Goal: Task Accomplishment & Management: Manage account settings

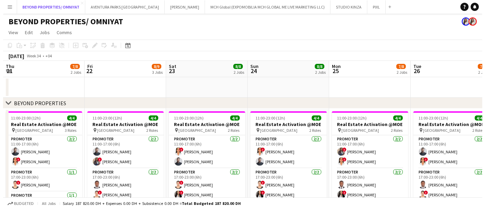
scroll to position [0, 183]
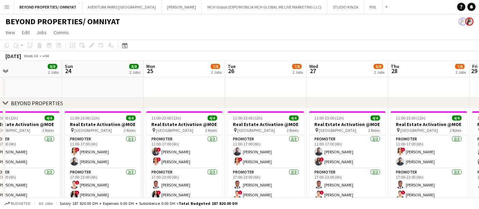
click at [9, 6] on app-icon "Menu" at bounding box center [6, 6] width 5 height 5
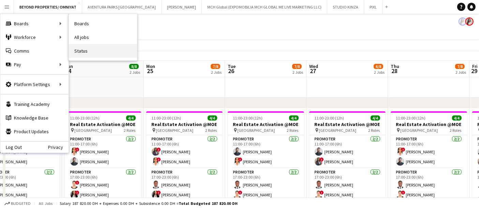
click at [96, 51] on link "Status" at bounding box center [103, 51] width 68 height 14
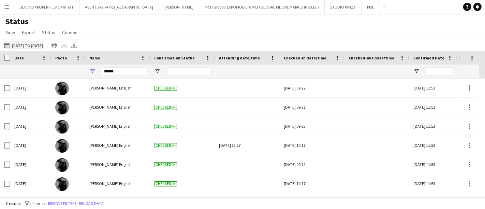
click at [12, 44] on app-icon "18-08-2025 to 24-08-2025" at bounding box center [8, 45] width 8 height 5
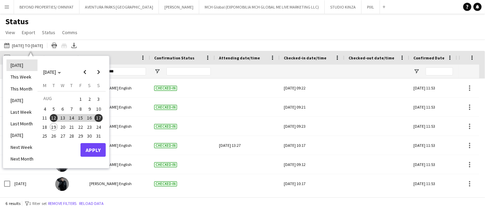
click at [20, 66] on li "Today" at bounding box center [21, 65] width 31 height 12
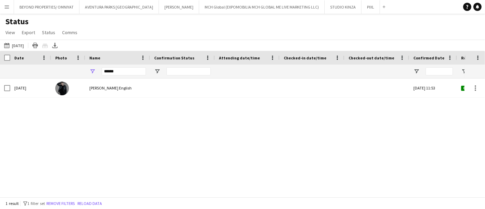
click at [44, 145] on div "Tue, 19 Aug 2025 Nathan piolo English Thu, 26 Jun 2025 11:53 Confirmed ES10115" at bounding box center [232, 134] width 465 height 113
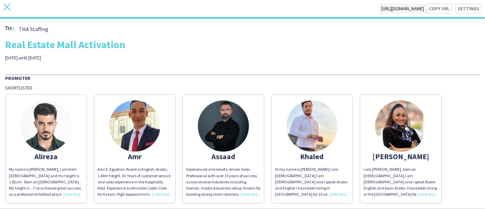
click at [6, 10] on icon "close" at bounding box center [6, 6] width 7 height 7
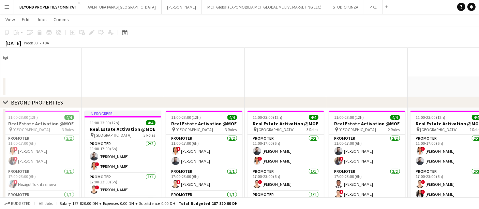
scroll to position [183, 0]
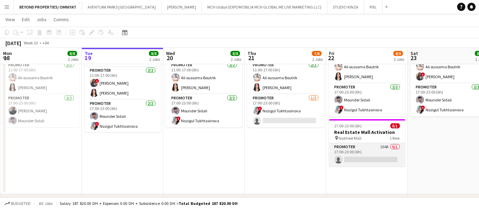
click at [361, 149] on app-card-role "Promoter 104A 0/1 17:00-23:00 (6h) single-neutral-actions" at bounding box center [367, 154] width 76 height 23
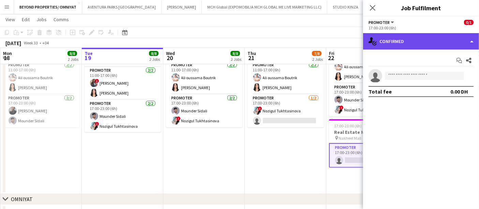
click at [426, 42] on div "single-neutral-actions-check-2 Confirmed" at bounding box center [421, 41] width 116 height 16
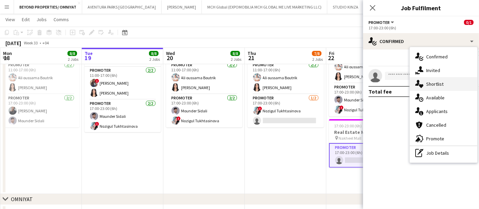
click at [441, 82] on div "single-neutral-actions-heart Shortlist" at bounding box center [444, 84] width 68 height 14
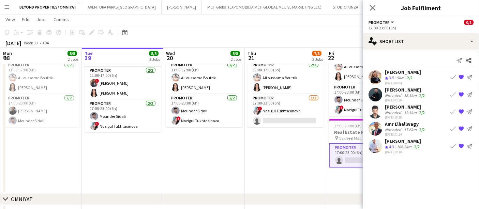
click at [451, 16] on div "Close pop-in Job Fulfilment" at bounding box center [421, 8] width 116 height 16
click at [377, 145] on app-user-avatar at bounding box center [376, 146] width 14 height 14
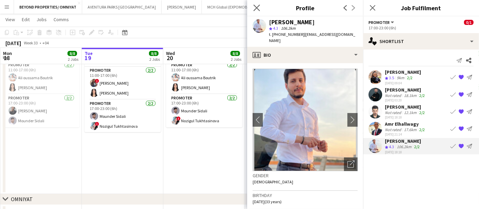
click at [253, 6] on app-icon "Close pop-in" at bounding box center [257, 8] width 10 height 10
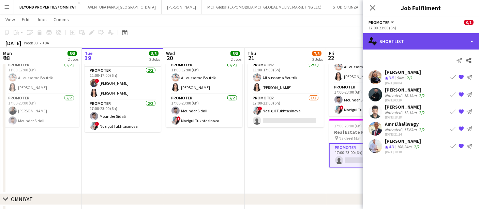
click at [404, 44] on div "single-neutral-actions-heart Shortlist" at bounding box center [421, 41] width 116 height 16
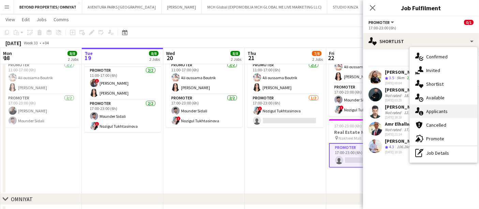
click at [437, 111] on div "single-neutral-actions-information Applicants" at bounding box center [444, 111] width 68 height 14
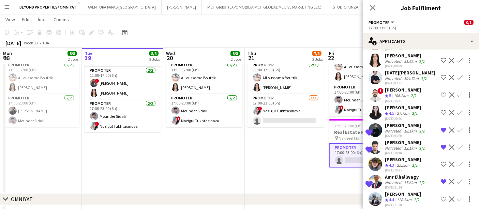
scroll to position [1661, 0]
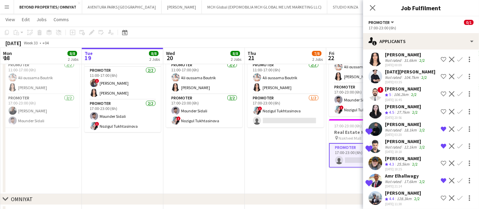
click at [374, 191] on app-user-avatar at bounding box center [376, 198] width 14 height 14
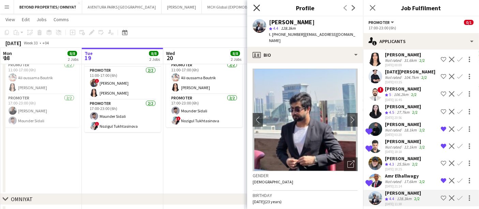
click at [258, 7] on icon at bounding box center [257, 7] width 6 height 6
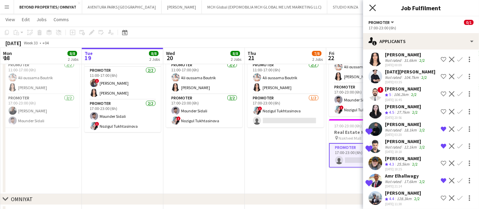
click at [372, 8] on icon at bounding box center [373, 7] width 6 height 6
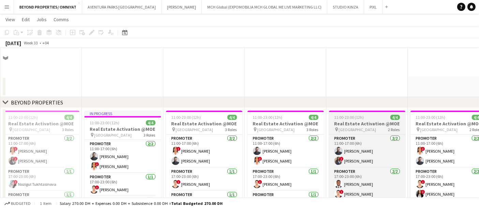
scroll to position [160, 0]
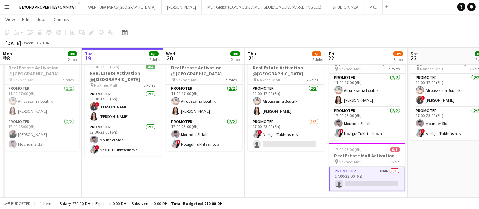
click at [369, 182] on app-card-role "Promoter 104A 0/1 17:00-23:00 (6h) single-neutral-actions" at bounding box center [367, 179] width 76 height 25
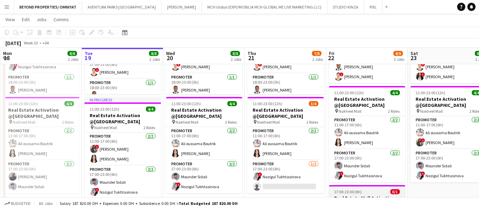
scroll to position [211, 0]
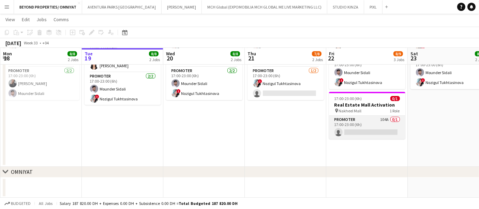
click at [355, 122] on app-card-role "Promoter 104A 0/1 17:00-23:00 (6h) single-neutral-actions" at bounding box center [367, 127] width 76 height 23
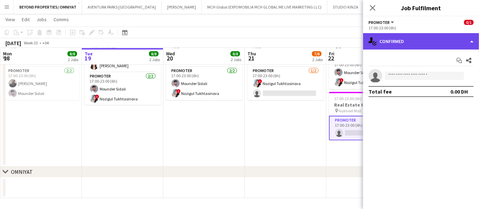
click at [406, 38] on div "single-neutral-actions-check-2 Confirmed" at bounding box center [421, 41] width 116 height 16
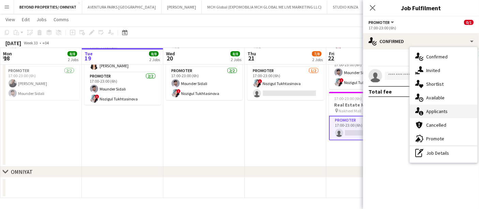
click at [434, 112] on div "single-neutral-actions-information Applicants" at bounding box center [444, 111] width 68 height 14
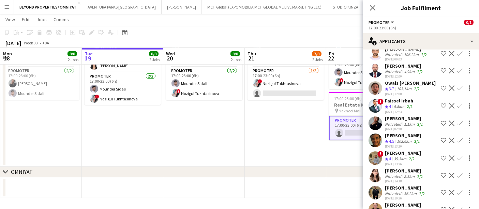
scroll to position [1140, 0]
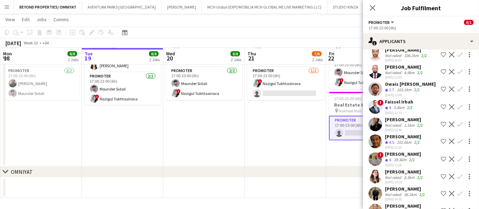
click at [449, 121] on app-icon "Decline" at bounding box center [451, 123] width 5 height 5
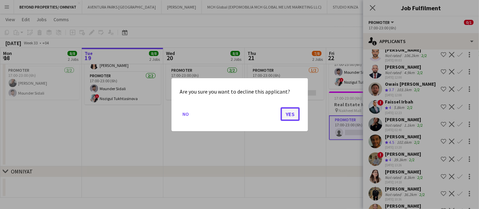
click at [295, 110] on button "Yes" at bounding box center [290, 114] width 19 height 14
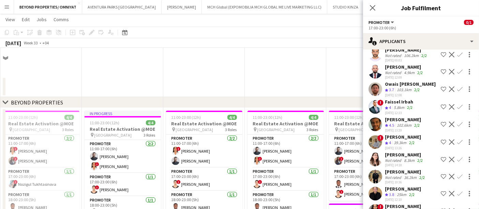
scroll to position [211, 0]
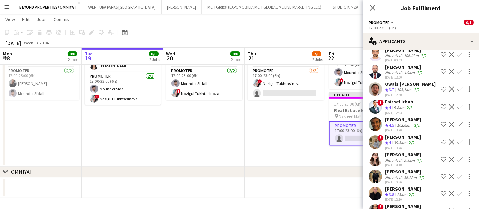
click at [277, 139] on app-date-cell "11:00-23:00 (12h) 4/4 Real Estate Activation @MOE pin Mall of Emirates 3 Roles …" at bounding box center [286, 31] width 82 height 269
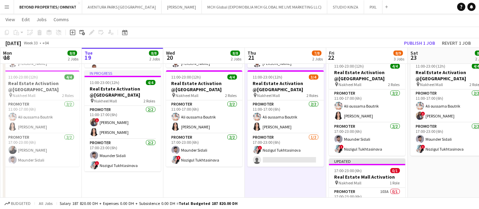
scroll to position [143, 0]
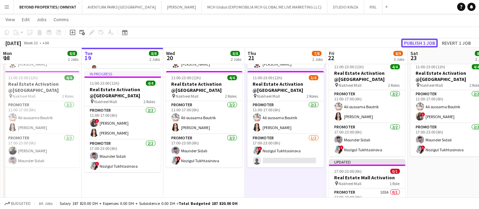
click at [420, 42] on button "Publish 1 job" at bounding box center [420, 43] width 37 height 9
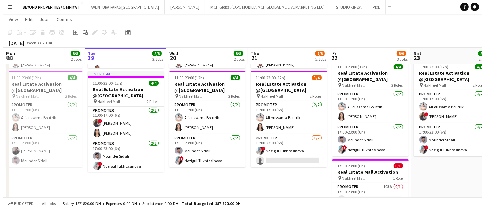
scroll to position [0, 0]
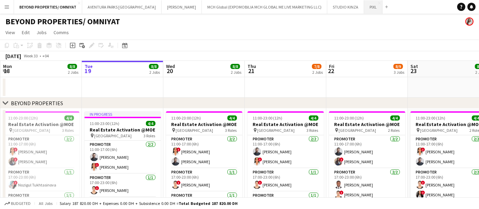
click at [364, 7] on button "PIXL Close" at bounding box center [373, 6] width 18 height 13
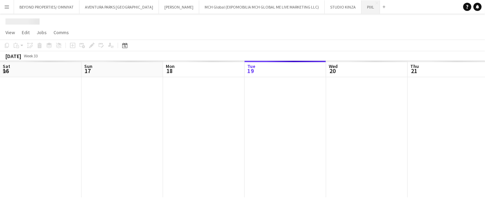
scroll to position [0, 163]
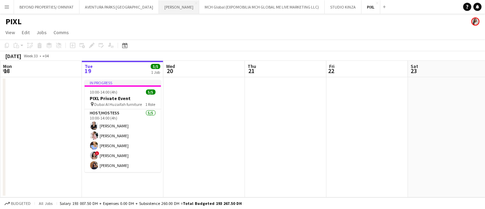
click at [159, 8] on button "SALATA Close" at bounding box center [179, 6] width 40 height 13
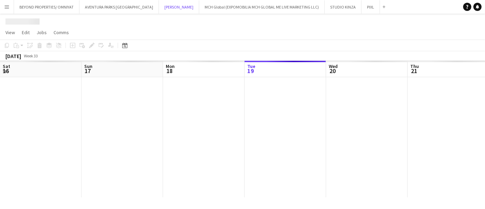
scroll to position [0, 163]
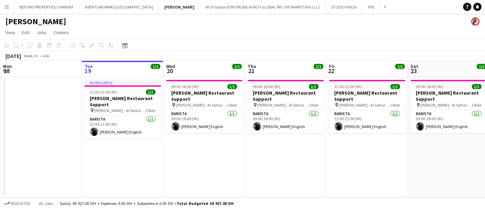
click at [8, 6] on app-icon "Menu" at bounding box center [6, 6] width 5 height 5
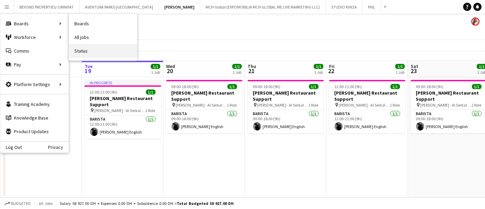
click at [103, 50] on link "Status" at bounding box center [103, 51] width 68 height 14
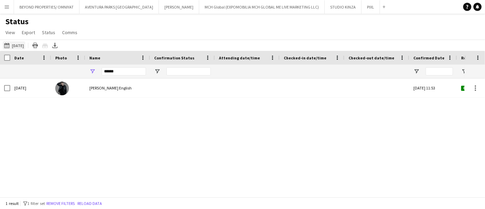
click at [17, 48] on button "19-08-2025 to 25-08-2025 Today" at bounding box center [14, 45] width 23 height 8
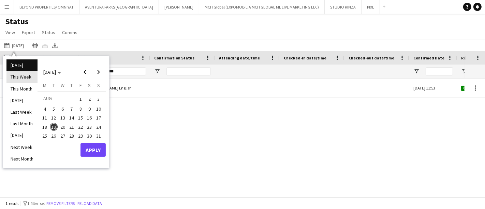
click at [28, 79] on li "This Week" at bounding box center [21, 77] width 31 height 12
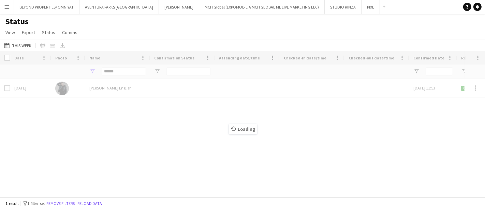
click at [145, 155] on div "Crew Shift Details Date Photo Name" at bounding box center [242, 124] width 485 height 146
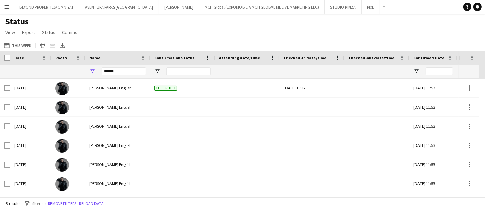
click at [7, 11] on button "Menu" at bounding box center [7, 7] width 14 height 14
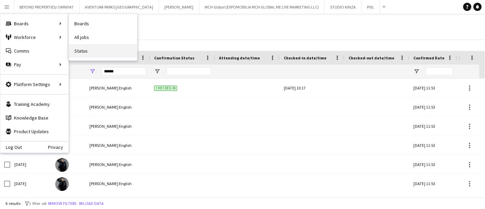
click at [96, 50] on link "Status" at bounding box center [103, 51] width 68 height 14
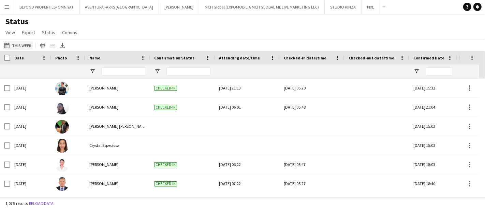
click at [23, 45] on button "19-08-2025 to 25-08-2025 This Week" at bounding box center [18, 45] width 30 height 8
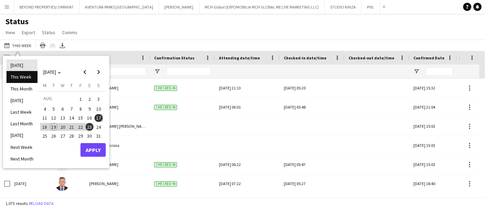
click at [21, 65] on li "[DATE]" at bounding box center [21, 65] width 31 height 12
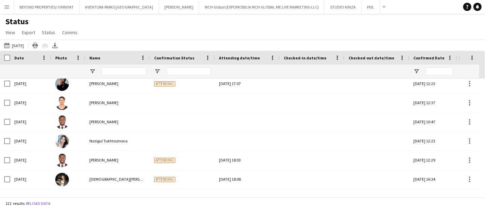
click at [448, 26] on div "Status View Views Default view New view Update view Delete view Edit name Custo…" at bounding box center [242, 27] width 485 height 23
click at [159, 5] on button "SALATA Close" at bounding box center [179, 6] width 40 height 13
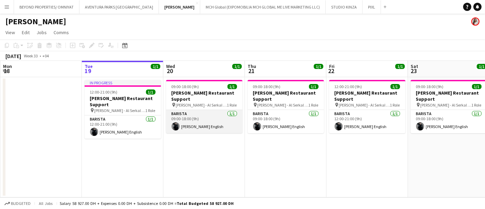
click at [199, 114] on app-card-role "Barista 1/1 09:00-18:00 (9h) Nathan piolo English" at bounding box center [204, 121] width 76 height 23
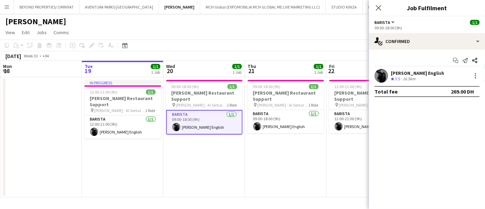
click at [390, 24] on button "Barista" at bounding box center [385, 22] width 21 height 5
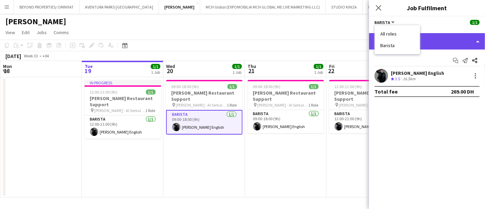
click at [434, 45] on div "single-neutral-actions-check-2 Confirmed" at bounding box center [427, 41] width 116 height 16
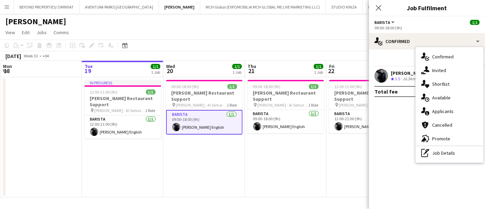
click at [396, 75] on div "Nathan piolo English" at bounding box center [417, 73] width 53 height 6
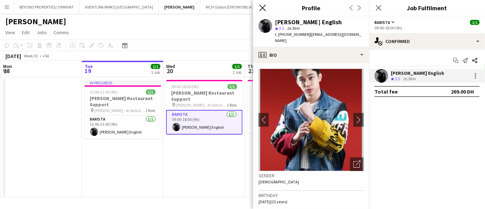
click at [264, 8] on icon "Close pop-in" at bounding box center [262, 7] width 6 height 6
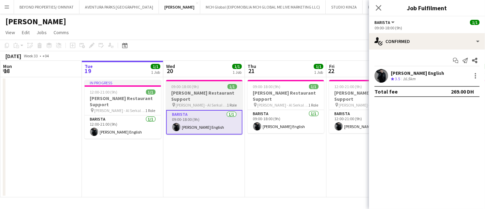
click at [197, 87] on span "09:00-18:00 (9h)" at bounding box center [186, 86] width 28 height 5
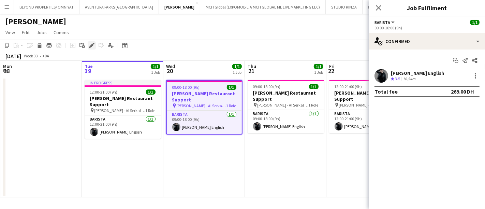
click at [90, 45] on icon "Edit" at bounding box center [91, 45] width 5 height 5
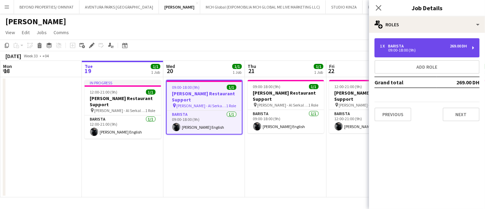
click at [416, 43] on div "1 x Barista 269.00 DH 09:00-18:00 (9h)" at bounding box center [427, 47] width 105 height 19
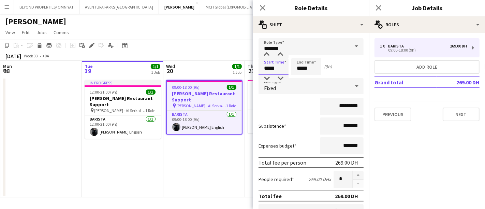
click at [270, 68] on input "*****" at bounding box center [274, 66] width 30 height 17
type input "*****"
click at [301, 67] on input "*****" at bounding box center [306, 66] width 30 height 17
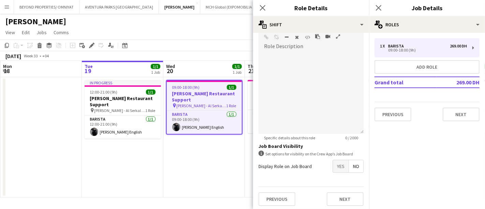
type input "*****"
click at [229, 169] on app-date-cell "09:00-18:00 (9h) 1/1 Salata Restaurant Support pin SALATA - Al Serkal Avenue Al…" at bounding box center [204, 137] width 82 height 120
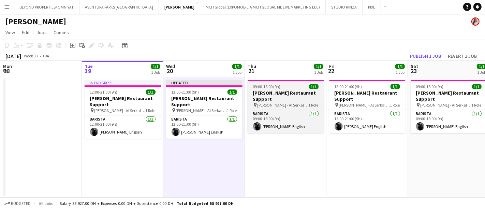
click at [285, 94] on h3 "Salata Restaurant Support" at bounding box center [286, 96] width 76 height 12
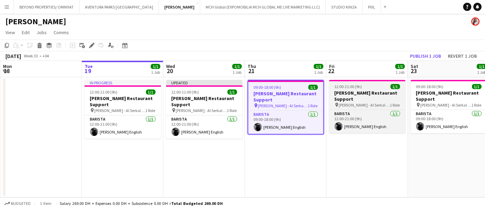
click at [369, 95] on h3 "Salata Restaurant Support" at bounding box center [367, 96] width 76 height 12
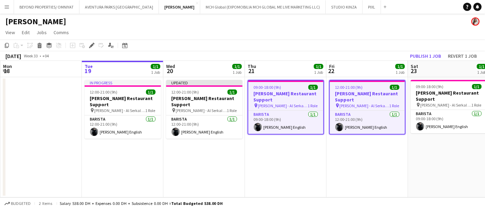
click at [369, 94] on h3 "Salata Restaurant Support" at bounding box center [367, 96] width 75 height 12
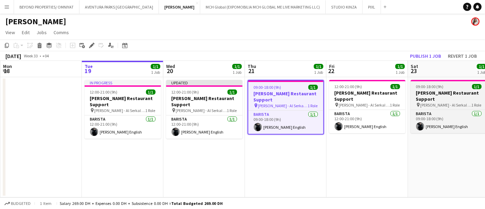
click at [437, 92] on h3 "Salata Restaurant Support" at bounding box center [449, 96] width 76 height 12
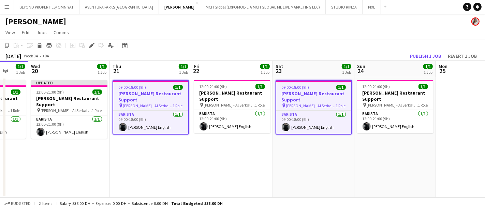
scroll to position [0, 218]
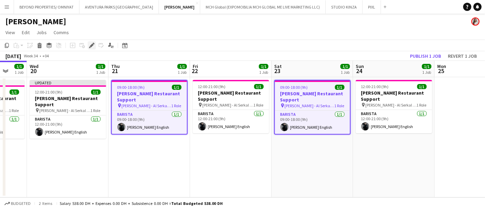
click at [91, 47] on icon "Edit" at bounding box center [91, 45] width 5 height 5
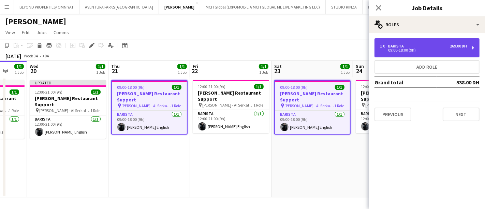
click at [396, 45] on div "Barista" at bounding box center [397, 46] width 18 height 5
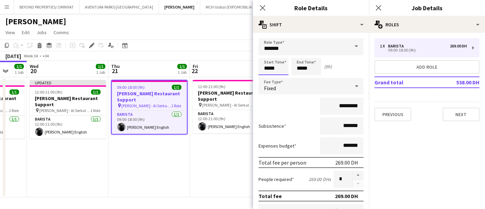
click at [268, 68] on input "*****" at bounding box center [274, 66] width 30 height 17
type input "*****"
click at [302, 67] on input "*****" at bounding box center [306, 66] width 30 height 17
type input "*****"
click at [234, 57] on div "August 2025 Week 34 • +04 Publish 1 job Revert 1 job" at bounding box center [242, 56] width 485 height 10
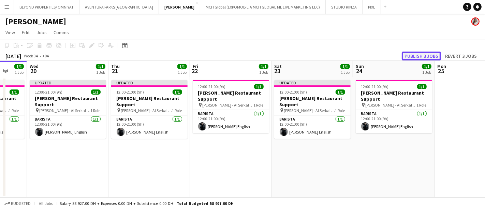
click at [417, 52] on button "Publish 3 jobs" at bounding box center [421, 56] width 39 height 9
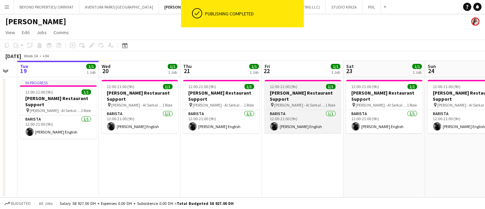
scroll to position [0, 212]
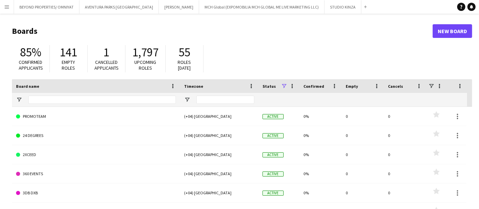
click at [7, 4] on app-icon "Menu" at bounding box center [6, 6] width 5 height 5
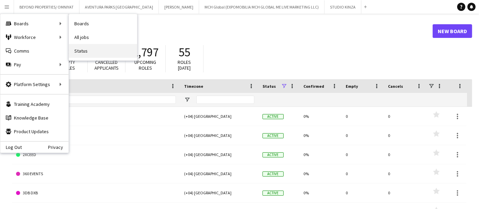
click at [94, 53] on link "Status" at bounding box center [103, 51] width 68 height 14
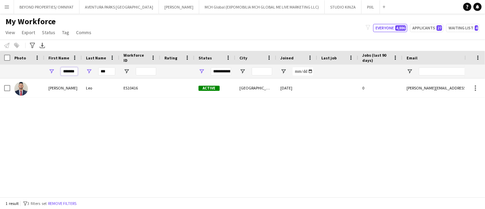
click at [65, 70] on input "*******" at bounding box center [69, 71] width 17 height 8
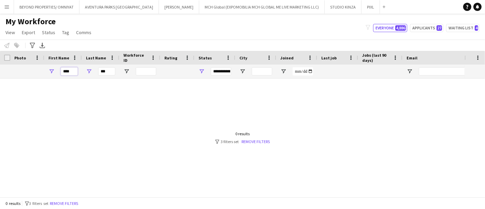
type input "****"
drag, startPoint x: 108, startPoint y: 71, endPoint x: 97, endPoint y: 69, distance: 11.2
click at [97, 69] on div "***" at bounding box center [101, 71] width 38 height 14
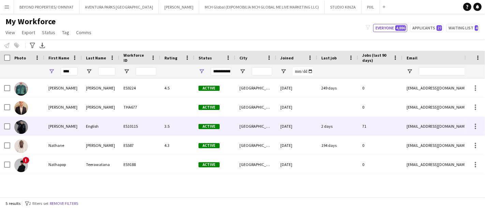
click at [68, 123] on div "[PERSON_NAME]" at bounding box center [63, 126] width 38 height 19
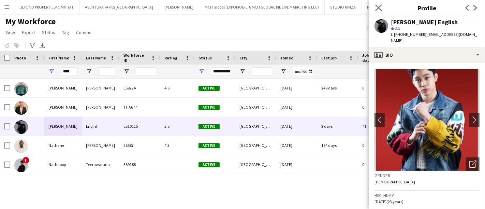
click at [383, 6] on app-icon "Close pop-in" at bounding box center [379, 8] width 10 height 10
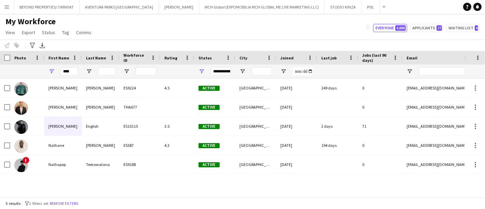
click at [5, 8] on app-icon "Menu" at bounding box center [6, 6] width 5 height 5
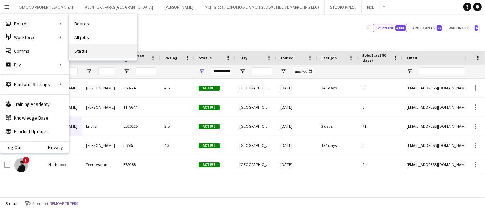
click at [91, 49] on link "Status" at bounding box center [103, 51] width 68 height 14
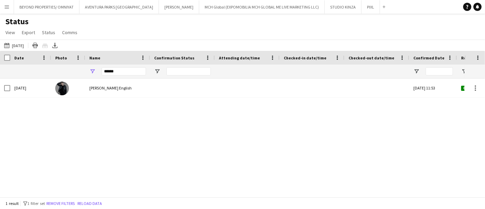
click at [45, 125] on div "[DATE] [PERSON_NAME] English [DATE] 11:53 Confirmed ES10115" at bounding box center [232, 134] width 465 height 113
click at [46, 4] on button "BEYOND PROPERTIES/ OMNIYAT Close" at bounding box center [47, 6] width 66 height 13
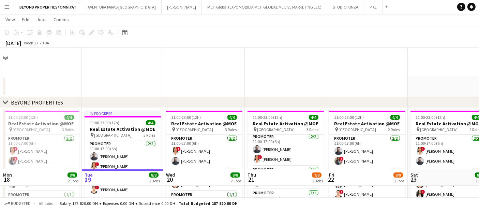
scroll to position [123, 0]
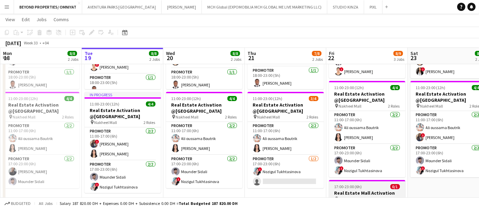
click at [354, 188] on span "17:00-23:00 (6h)" at bounding box center [349, 186] width 28 height 5
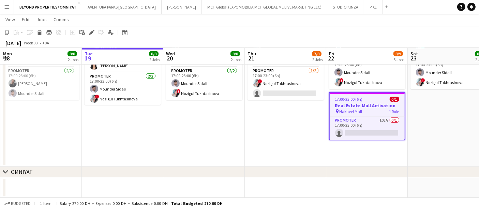
scroll to position [211, 0]
click at [91, 32] on icon at bounding box center [92, 33] width 4 height 4
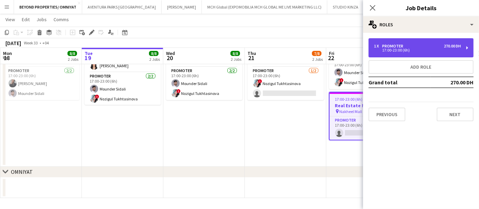
click at [409, 49] on div "17:00-23:00 (6h)" at bounding box center [417, 49] width 87 height 3
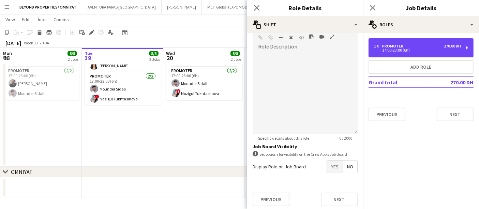
scroll to position [0, 0]
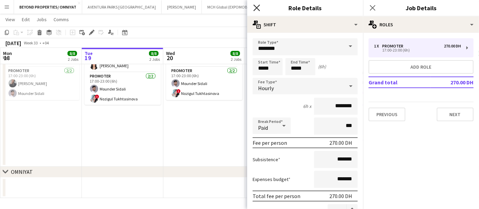
click at [259, 8] on icon "Close pop-in" at bounding box center [257, 7] width 6 height 6
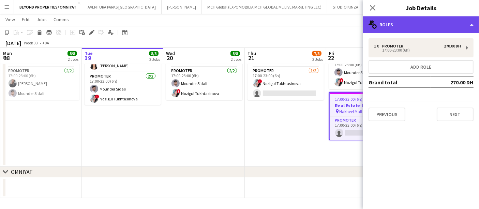
click at [427, 23] on div "multiple-users-add Roles" at bounding box center [421, 24] width 116 height 16
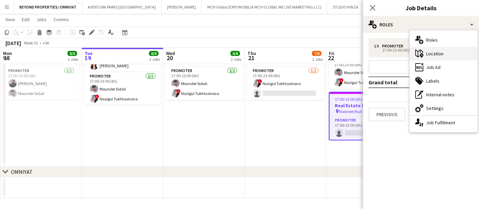
click at [436, 56] on div "maps-pin-1 Location" at bounding box center [444, 54] width 68 height 14
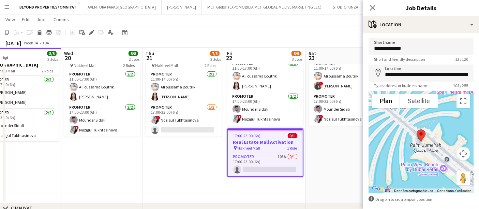
scroll to position [0, 266]
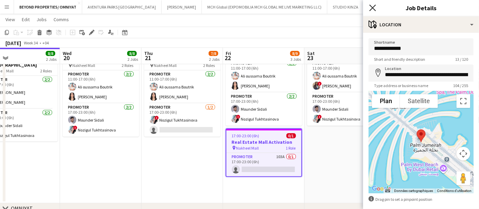
click at [373, 9] on icon "Close pop-in" at bounding box center [373, 7] width 6 height 6
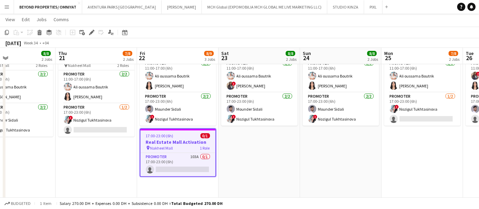
scroll to position [0, 271]
click at [171, 155] on app-card-role "Promoter 103A 0/1 17:00-23:00 (6h) single-neutral-actions" at bounding box center [177, 164] width 75 height 23
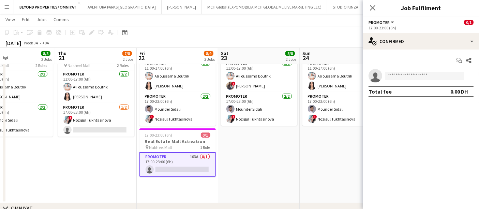
click at [170, 141] on h3 "Real Estate Mall Activation" at bounding box center [178, 141] width 76 height 6
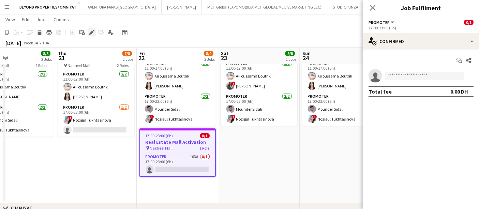
click at [92, 33] on icon "Edit" at bounding box center [91, 32] width 5 height 5
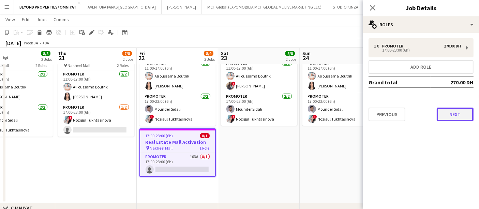
click at [452, 117] on button "Next" at bounding box center [455, 114] width 37 height 14
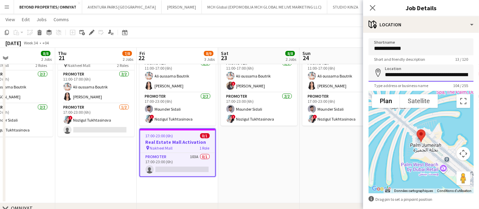
click at [412, 78] on input "**********" at bounding box center [421, 72] width 105 height 17
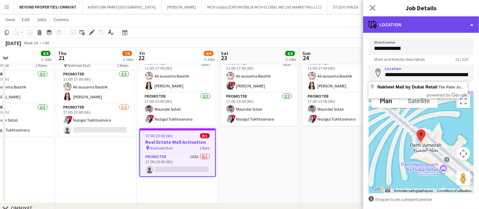
click at [425, 30] on div "maps-pin-1 Location" at bounding box center [421, 24] width 116 height 16
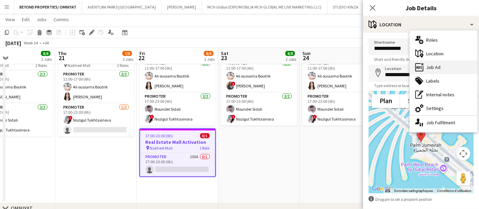
click at [433, 67] on div "ads-window Job Ad" at bounding box center [444, 67] width 68 height 14
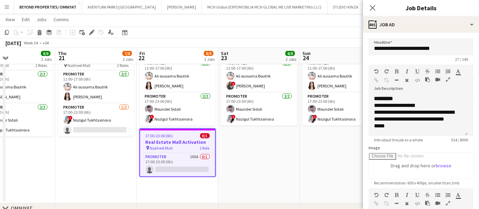
scroll to position [75, 0]
click at [372, 5] on icon "Close pop-in" at bounding box center [373, 7] width 6 height 6
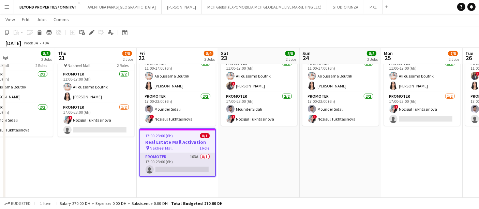
click at [201, 165] on app-card-role "Promoter 103A 0/1 17:00-23:00 (6h) single-neutral-actions" at bounding box center [177, 164] width 75 height 23
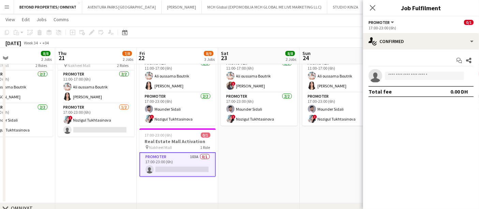
click at [201, 146] on span "1 Role" at bounding box center [206, 147] width 10 height 5
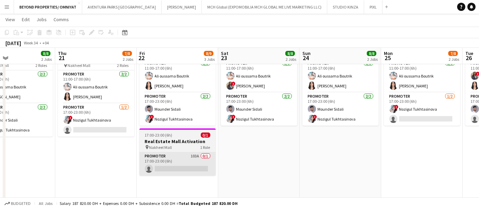
click at [198, 164] on app-card-role "Promoter 103A 0/1 17:00-23:00 (6h) single-neutral-actions" at bounding box center [178, 163] width 76 height 23
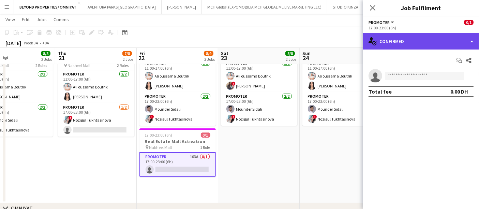
click at [413, 38] on div "single-neutral-actions-check-2 Confirmed" at bounding box center [421, 41] width 116 height 16
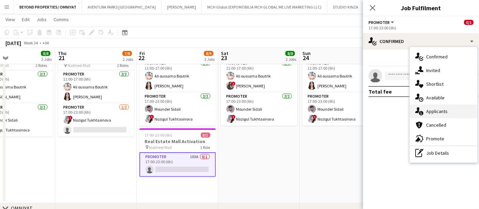
click at [446, 106] on div "single-neutral-actions-information Applicants" at bounding box center [444, 111] width 68 height 14
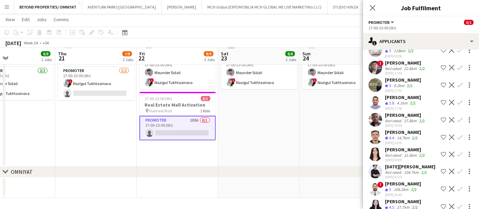
scroll to position [1549, 0]
click at [391, 205] on span "4.5" at bounding box center [391, 207] width 5 height 5
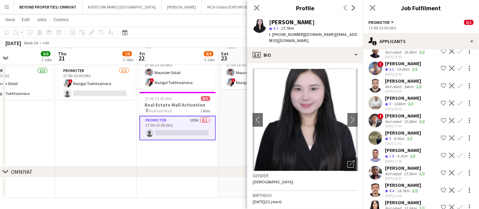
scroll to position [1494, 0]
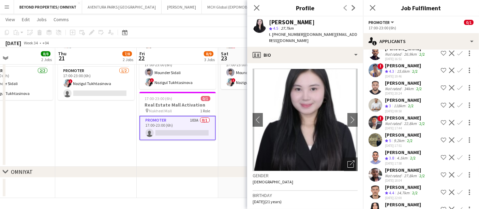
click at [386, 207] on div "Not rated" at bounding box center [394, 209] width 18 height 5
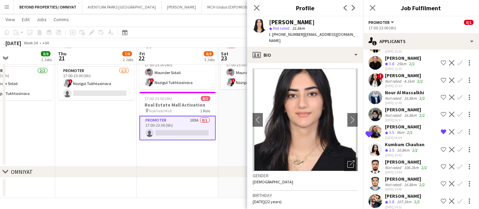
scroll to position [1271, 0]
click at [403, 124] on div "Pearl Brenda Asasira" at bounding box center [403, 127] width 36 height 6
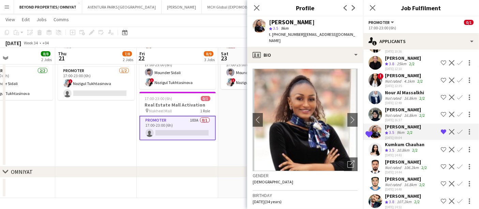
click at [375, 143] on app-user-avatar at bounding box center [376, 150] width 14 height 14
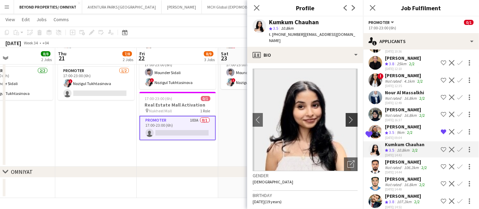
click at [350, 116] on app-icon "chevron-right" at bounding box center [353, 119] width 11 height 7
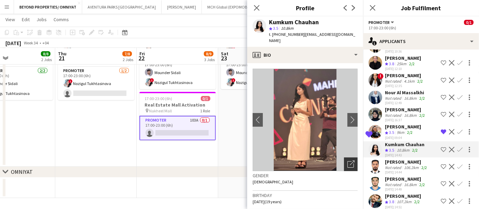
click at [348, 160] on icon "Open photos pop-in" at bounding box center [351, 163] width 7 height 7
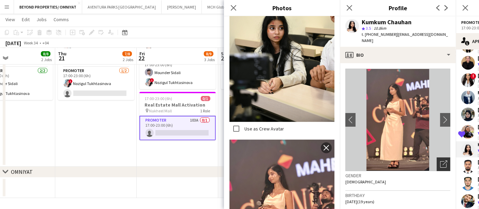
scroll to position [369, 0]
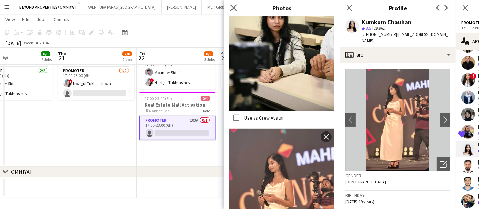
click at [232, 11] on app-icon "Close pop-in" at bounding box center [234, 8] width 10 height 10
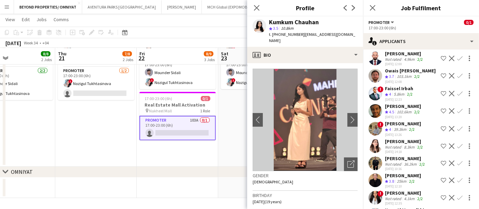
scroll to position [1149, 0]
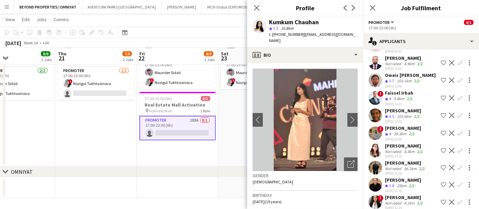
click at [377, 126] on app-user-avatar at bounding box center [376, 133] width 14 height 14
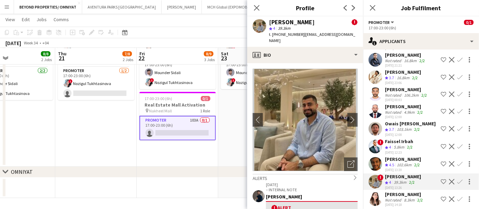
scroll to position [1101, 0]
click at [385, 191] on div "Amal Alnajjad Not rated 8.3km 2/2 29-07-2025 14:18 Shortlist crew Decline Confi…" at bounding box center [421, 199] width 116 height 16
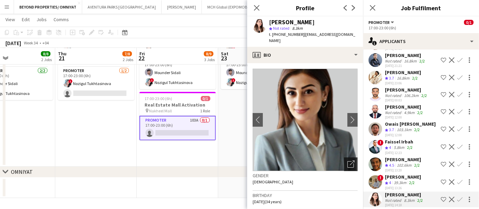
click at [350, 160] on icon at bounding box center [352, 162] width 5 height 5
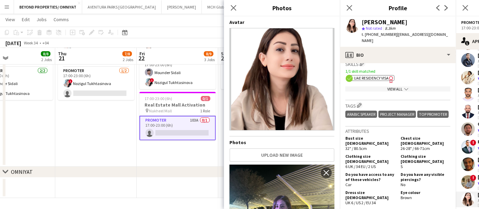
scroll to position [234, 0]
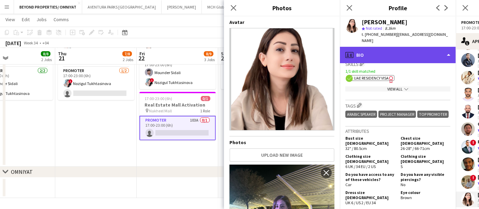
click at [427, 47] on div "profile Bio" at bounding box center [398, 55] width 116 height 16
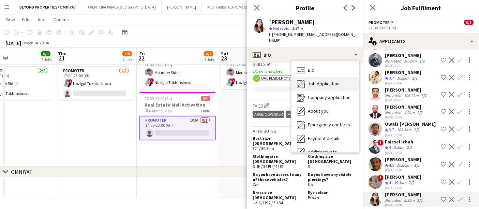
click at [329, 81] on span "Job Application" at bounding box center [324, 84] width 32 height 6
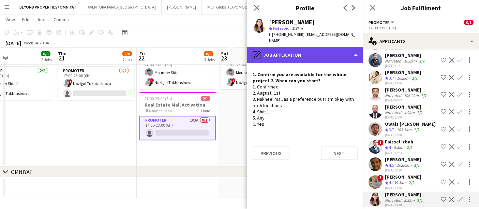
click at [284, 49] on div "pencil4 Job Application" at bounding box center [305, 55] width 116 height 16
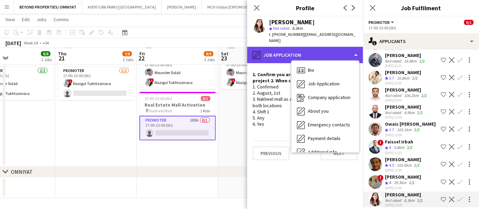
scroll to position [50, 0]
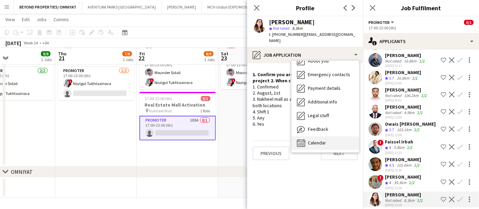
click at [319, 136] on div "Calendar Calendar" at bounding box center [326, 143] width 68 height 14
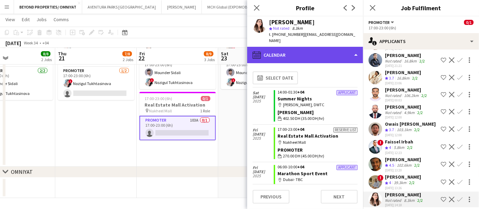
click at [290, 48] on div "calendar-full Calendar" at bounding box center [305, 55] width 116 height 16
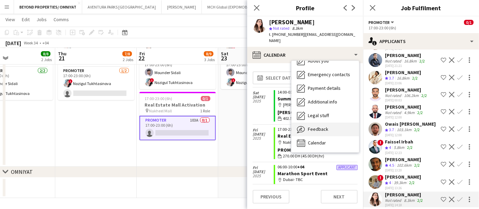
click at [317, 126] on span "Feedback" at bounding box center [318, 129] width 20 height 6
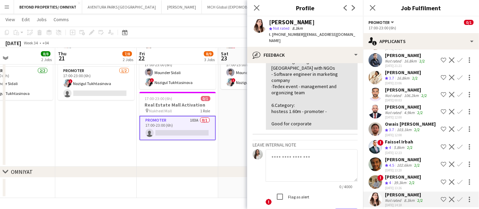
scroll to position [151, 0]
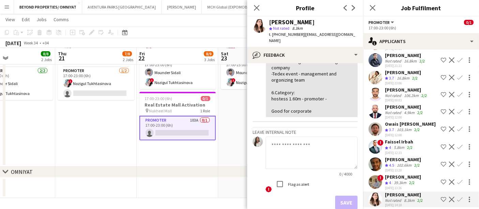
click at [441, 197] on app-icon "Shortlist crew" at bounding box center [443, 199] width 5 height 5
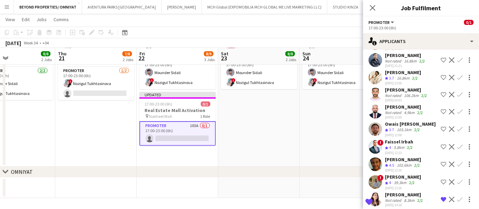
click at [301, 117] on app-date-cell "11:00-23:00 (12h) 4/4 Real Estate Activation @MOE pin Mall of Emirates 2 Roles …" at bounding box center [341, 31] width 82 height 269
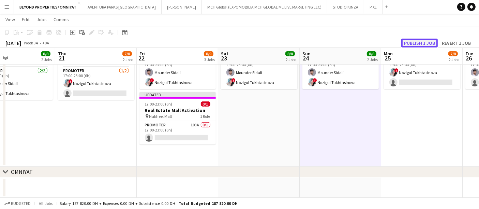
click at [429, 43] on button "Publish 1 job" at bounding box center [420, 43] width 37 height 9
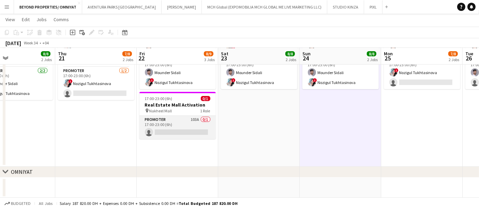
click at [180, 121] on app-card-role "Promoter 103A 0/1 17:00-23:00 (6h) single-neutral-actions" at bounding box center [178, 127] width 76 height 23
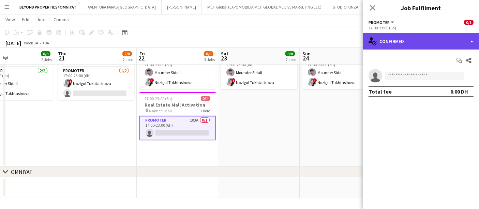
click at [402, 41] on div "single-neutral-actions-check-2 Confirmed" at bounding box center [421, 41] width 116 height 16
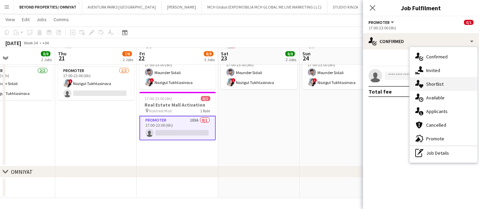
click at [440, 79] on div "single-neutral-actions-heart Shortlist" at bounding box center [444, 84] width 68 height 14
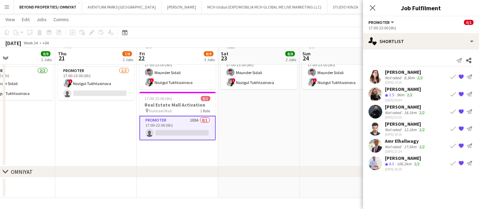
click at [378, 73] on app-user-avatar at bounding box center [376, 77] width 14 height 14
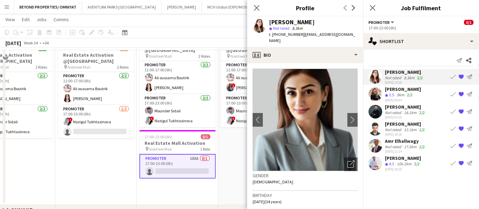
scroll to position [158, 0]
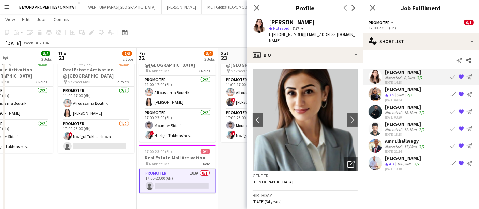
click at [236, 165] on app-date-cell "11:00-23:00 (12h) 4/4 Real Estate Activation @MOE pin Mall of Emirates 2 Roles …" at bounding box center [259, 84] width 82 height 269
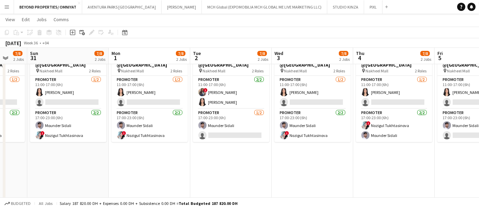
scroll to position [0, 216]
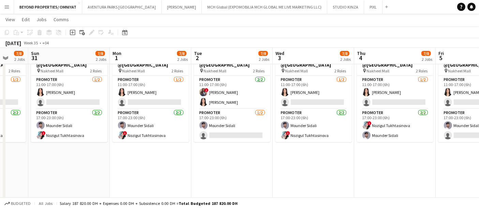
click at [41, 149] on app-date-cell "11:00-23:00 (12h) 4/4 Real Estate Activation @MOE pin Mall of Emirates 2 Roles …" at bounding box center [69, 84] width 82 height 269
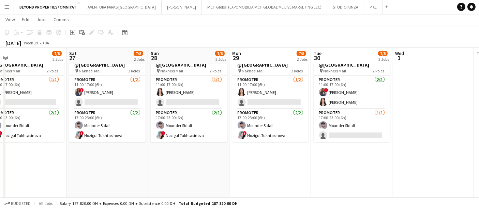
scroll to position [0, 260]
click at [24, 179] on app-date-cell "11:00-23:00 (12h) 4/4 Real Estate Activation @MOE pin Mall of Emirates 2 Roles …" at bounding box center [25, 84] width 82 height 269
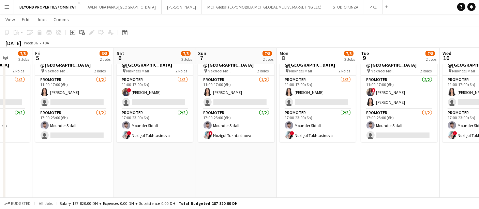
scroll to position [0, 200]
